Goal: Information Seeking & Learning: Find specific page/section

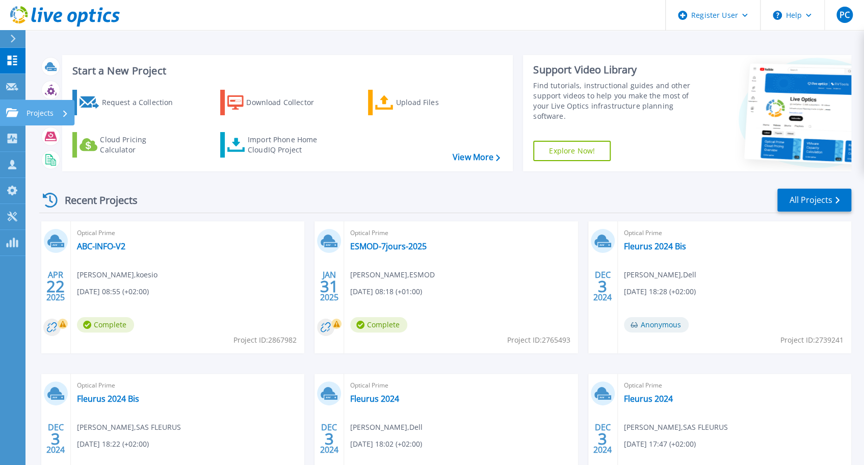
click at [38, 113] on p "Projects" at bounding box center [40, 113] width 27 height 27
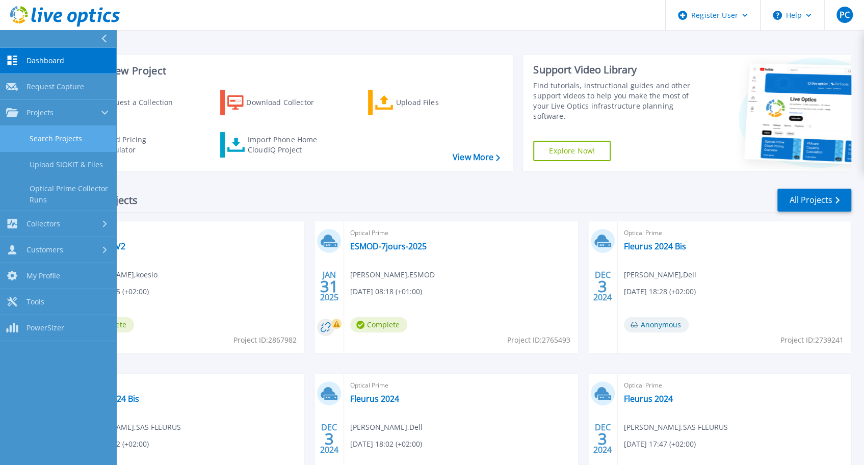
click at [46, 139] on link "Search Projects" at bounding box center [58, 139] width 116 height 26
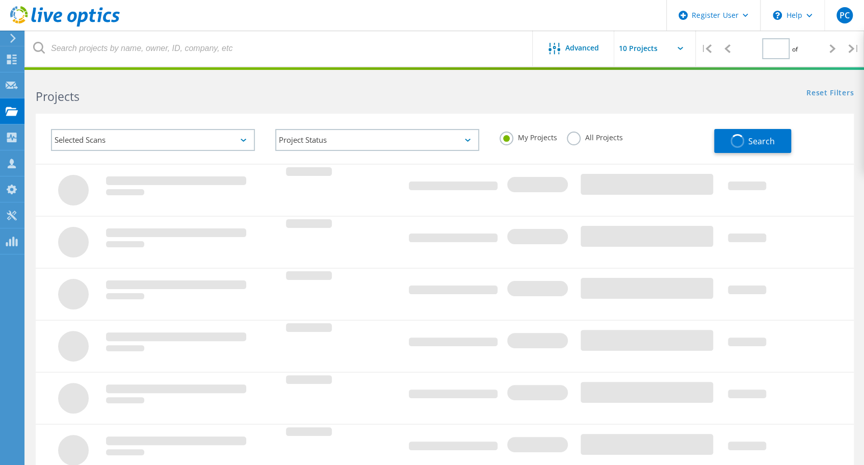
type input "1"
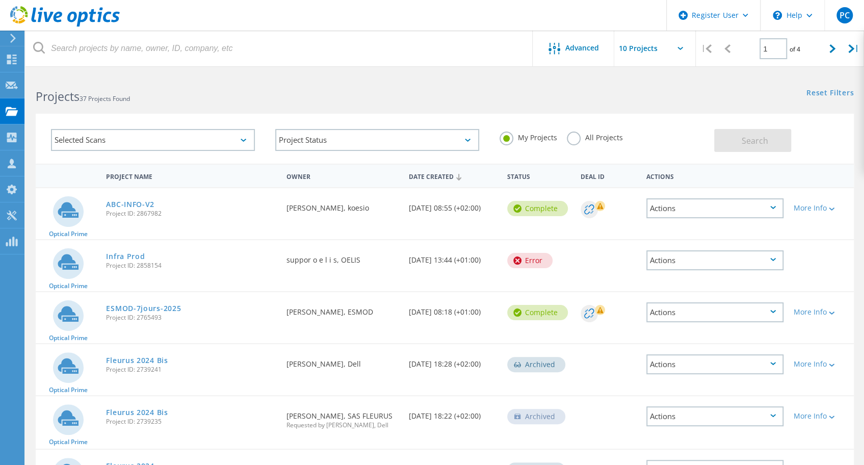
click at [571, 138] on label "All Projects" at bounding box center [595, 137] width 56 height 10
click at [0, 0] on input "All Projects" at bounding box center [0, 0] width 0 height 0
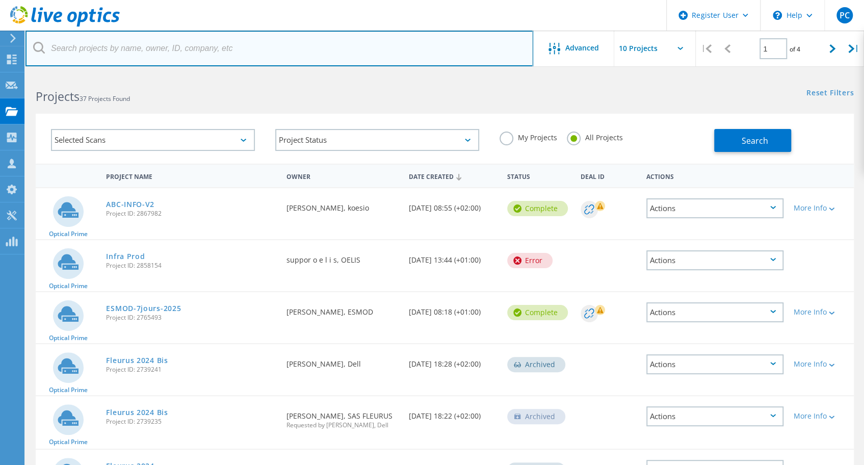
click at [95, 45] on input "text" at bounding box center [279, 49] width 508 height 36
paste input "3037320"
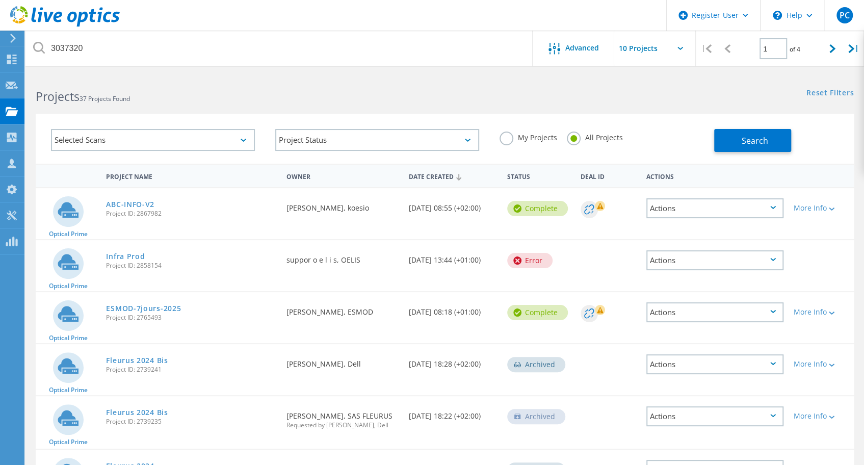
click at [37, 46] on icon at bounding box center [39, 48] width 12 height 12
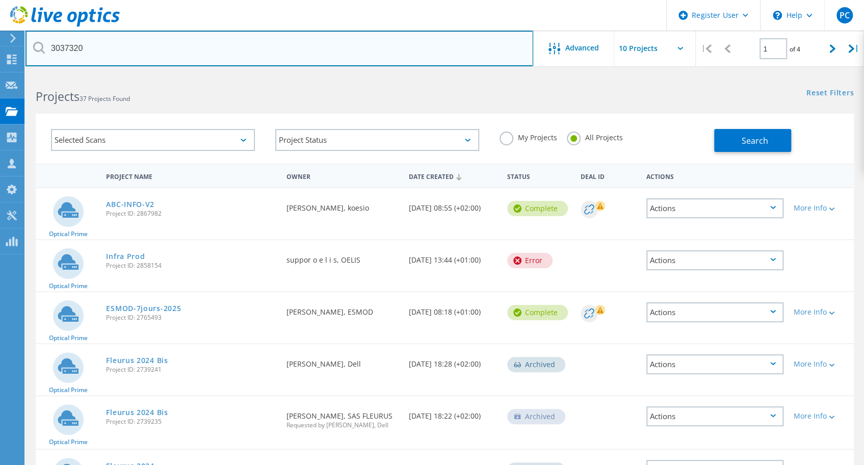
click at [207, 51] on input "3037320" at bounding box center [279, 49] width 508 height 36
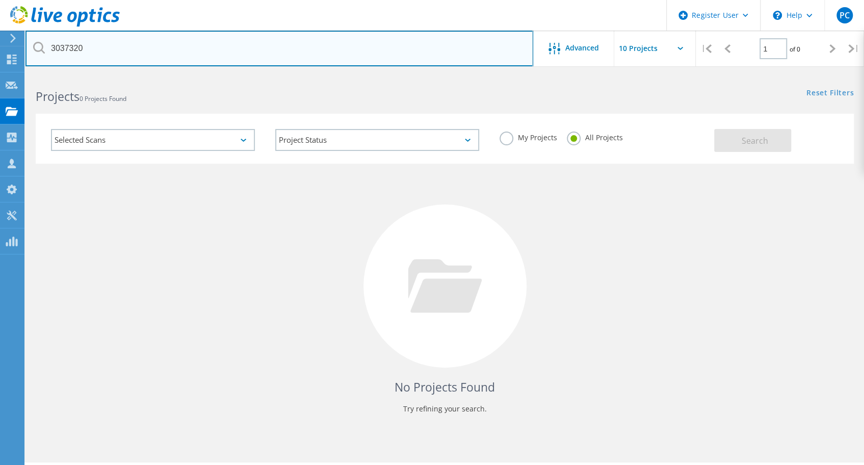
click at [61, 50] on input "3037320" at bounding box center [279, 49] width 508 height 36
paste input "remi.rouge@koesio.com"
type input "remi.rouge@koesio.com"
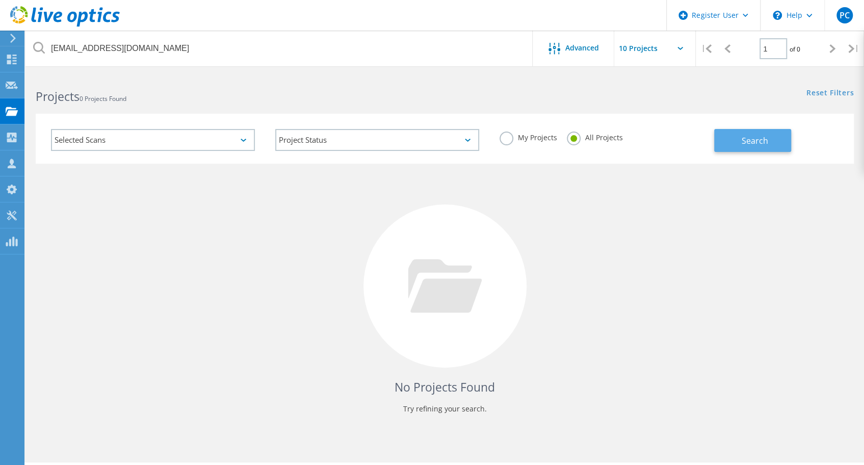
click at [742, 141] on span "Search" at bounding box center [754, 140] width 27 height 11
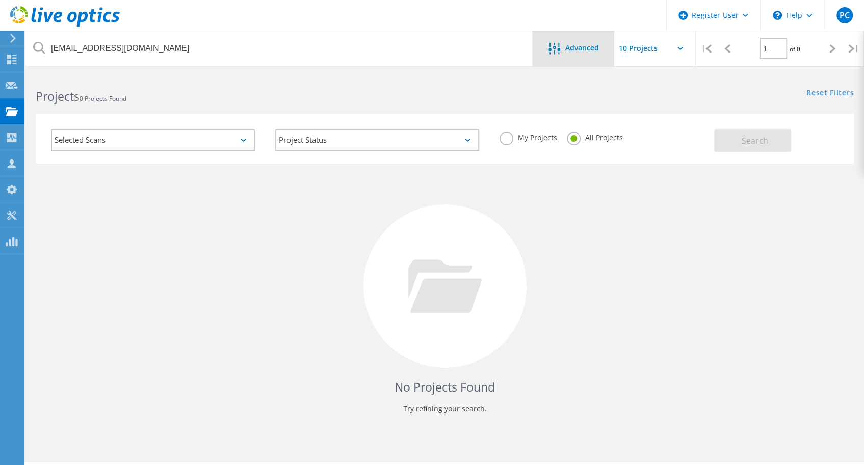
click at [569, 50] on span "Advanced" at bounding box center [582, 47] width 34 height 7
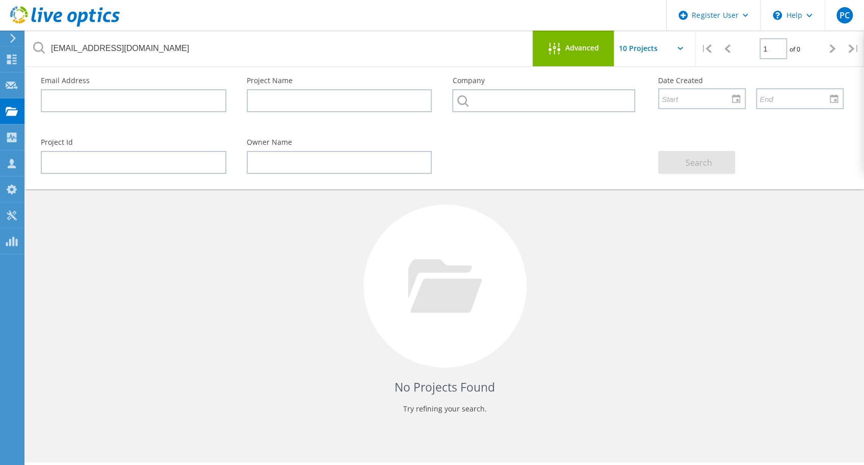
click at [575, 47] on span "Advanced" at bounding box center [582, 47] width 34 height 7
